Goal: Navigation & Orientation: Find specific page/section

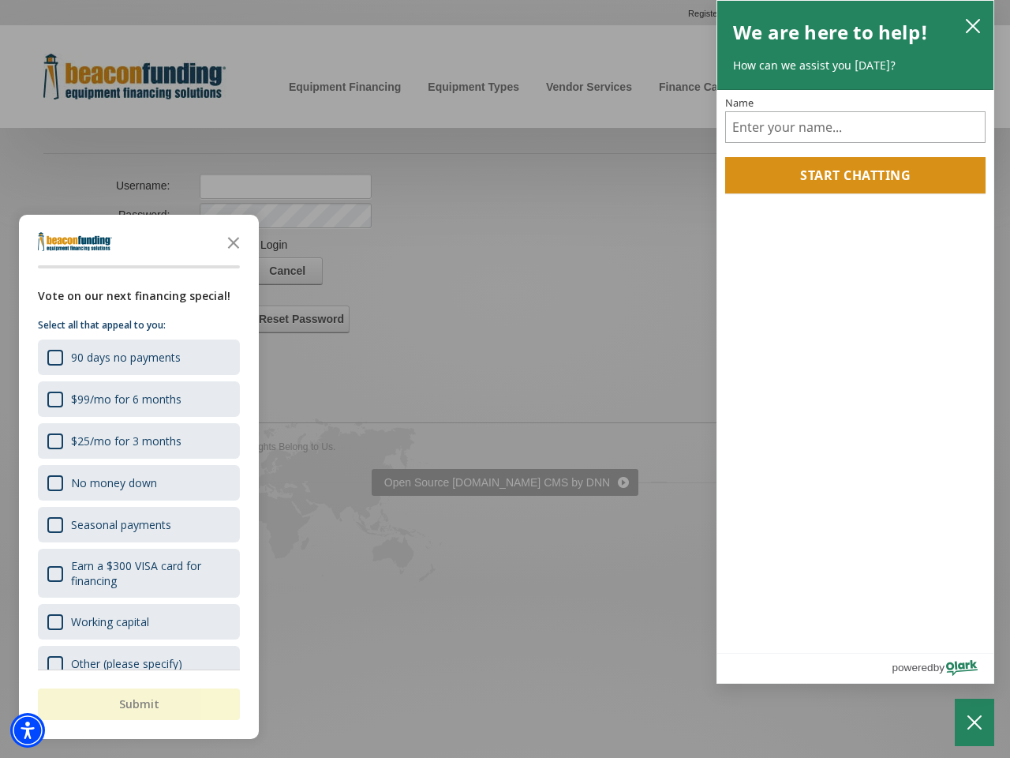
click at [505, 294] on div "button" at bounding box center [505, 379] width 1010 height 758
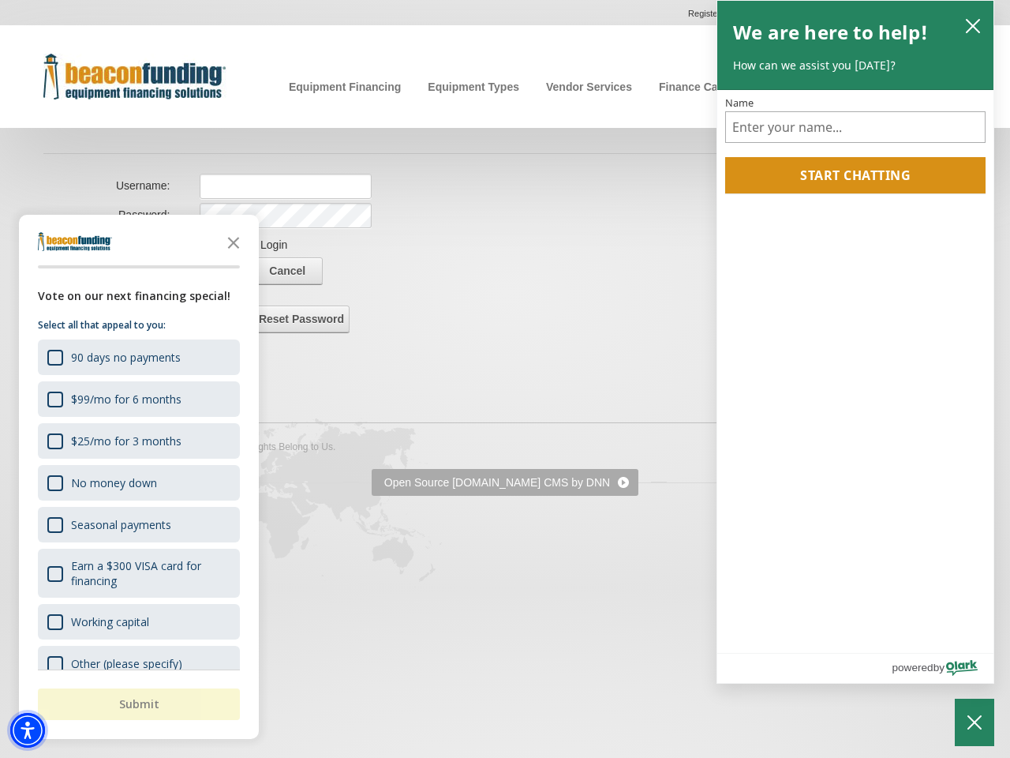
click at [28, 730] on img "Accessibility Menu" at bounding box center [27, 730] width 35 height 35
click at [505, 379] on body "Skip to main content Enable accessibility for low vision Open the accessibility…" at bounding box center [505, 294] width 1010 height 588
click at [234, 242] on body "Skip to main content Enable accessibility for low vision Open the accessibility…" at bounding box center [505, 294] width 1010 height 588
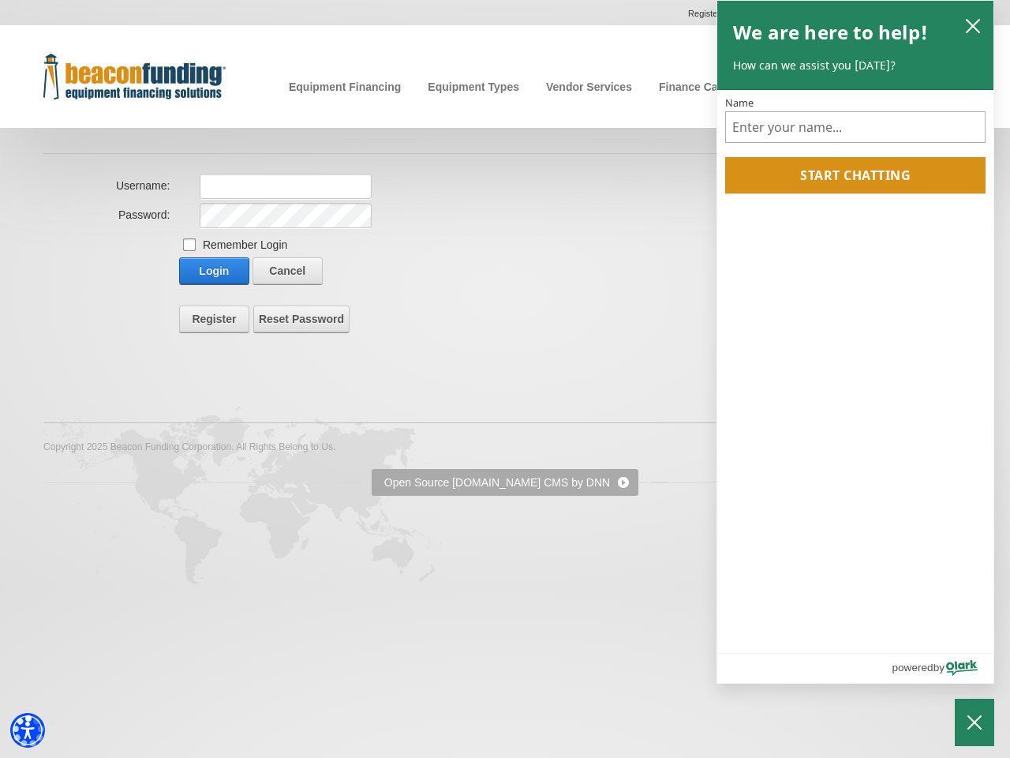
click at [137, 357] on body "Skip to main content Enable accessibility for low vision Open the accessibility…" at bounding box center [505, 294] width 1010 height 588
click at [137, 399] on body "Skip to main content Enable accessibility for low vision Open the accessibility…" at bounding box center [505, 294] width 1010 height 588
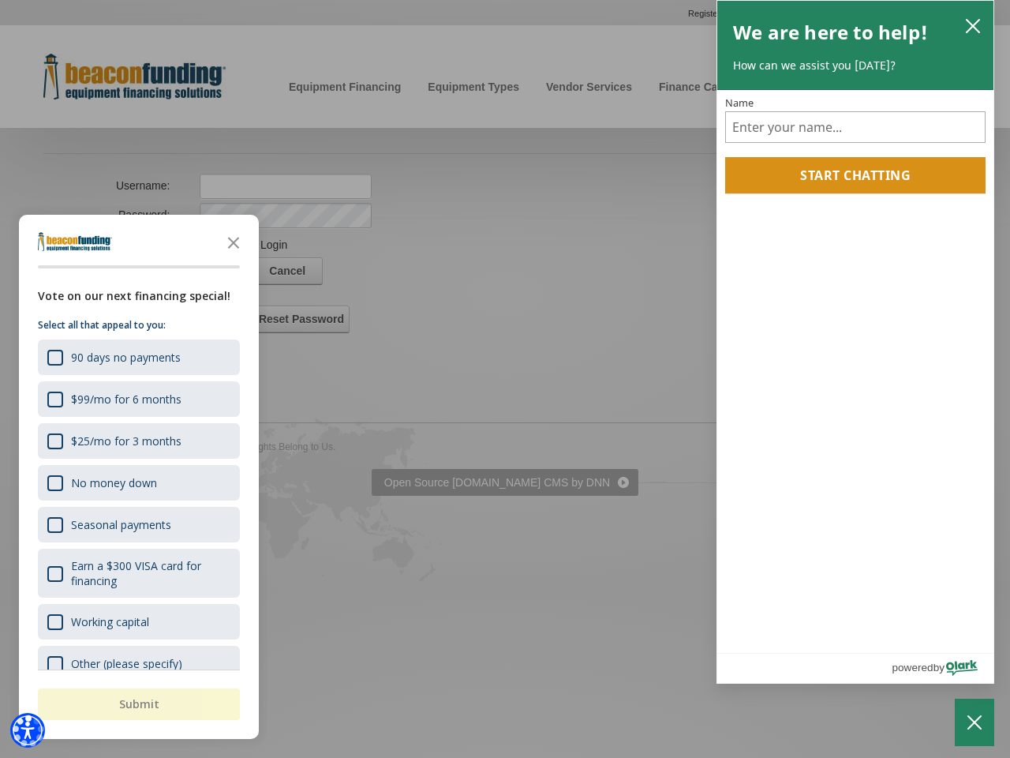
click at [137, 440] on body "Skip to main content Enable accessibility for low vision Open the accessibility…" at bounding box center [505, 294] width 1010 height 588
click at [137, 482] on body "Skip to main content Enable accessibility for low vision Open the accessibility…" at bounding box center [505, 294] width 1010 height 588
click at [137, 524] on body "Skip to main content Enable accessibility for low vision Open the accessibility…" at bounding box center [505, 294] width 1010 height 588
click at [137, 573] on body "Skip to main content Enable accessibility for low vision Open the accessibility…" at bounding box center [505, 294] width 1010 height 588
